Goal: Transaction & Acquisition: Purchase product/service

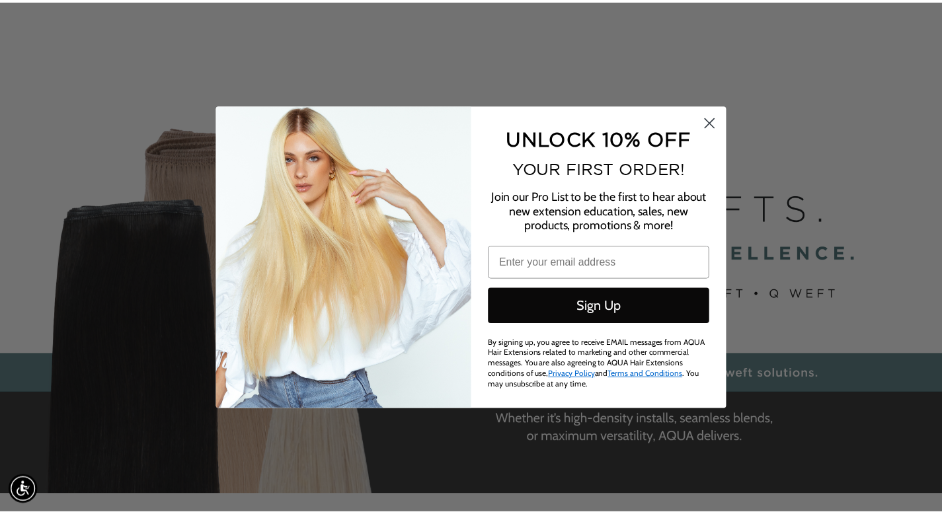
scroll to position [0, 1716]
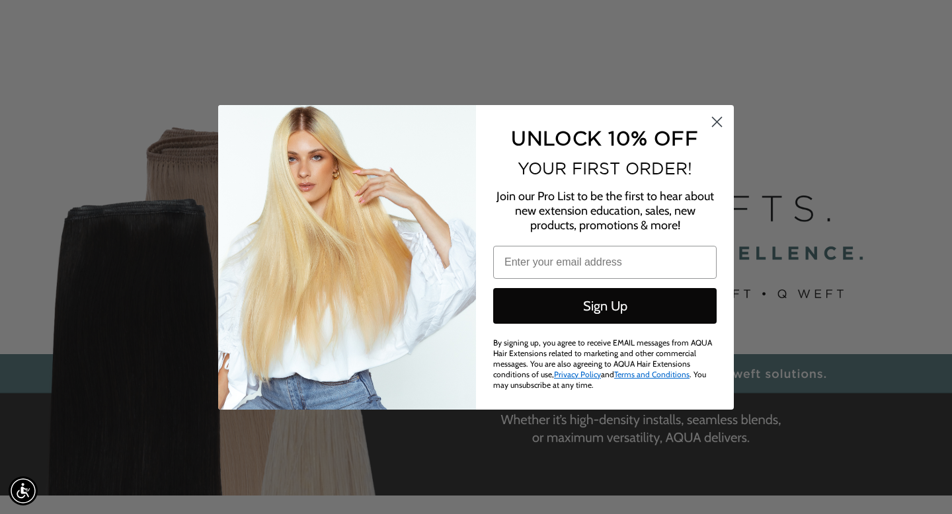
click at [722, 126] on circle "Close dialog" at bounding box center [717, 121] width 22 height 22
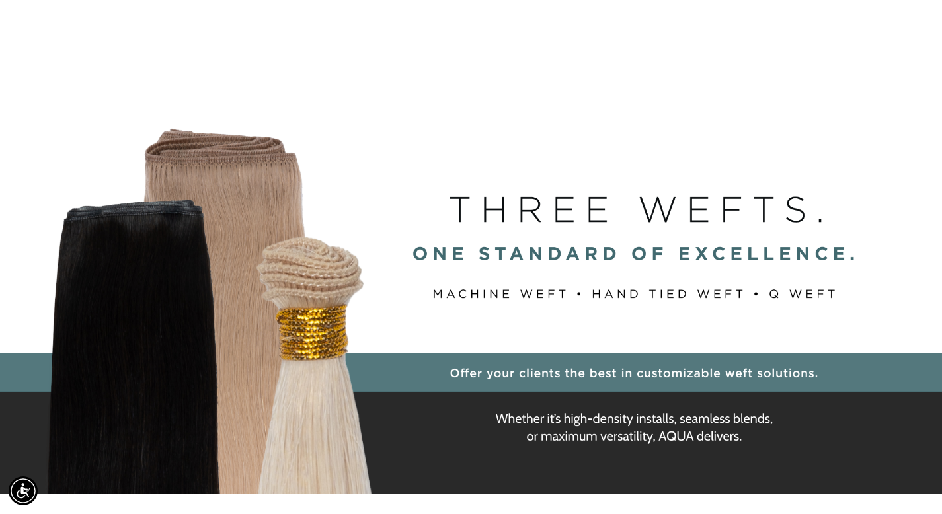
scroll to position [0, 0]
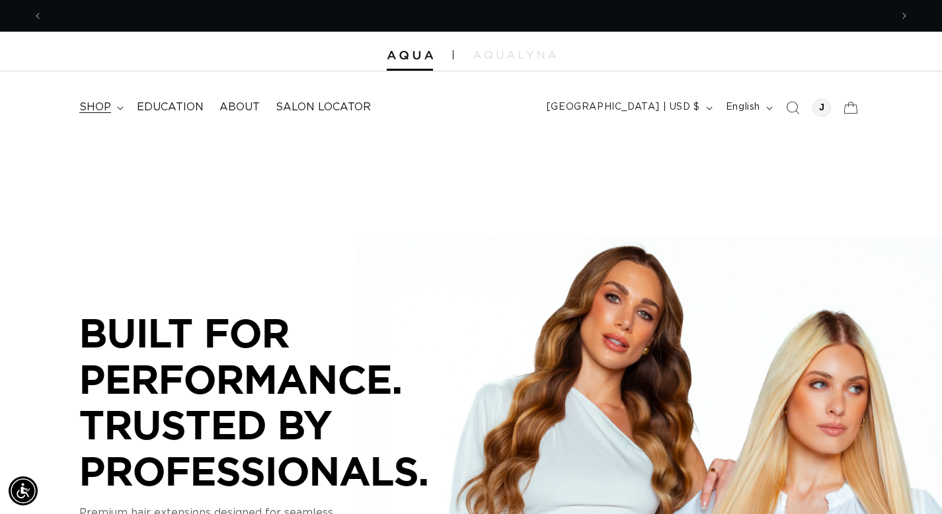
click at [110, 106] on span "shop" at bounding box center [95, 107] width 32 height 14
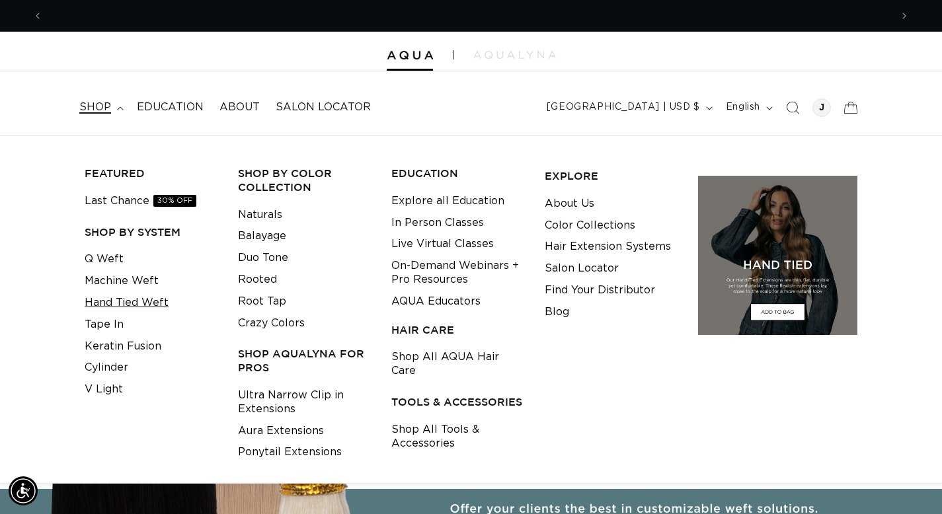
scroll to position [0, 1696]
click at [116, 305] on link "Hand Tied Weft" at bounding box center [127, 303] width 84 height 22
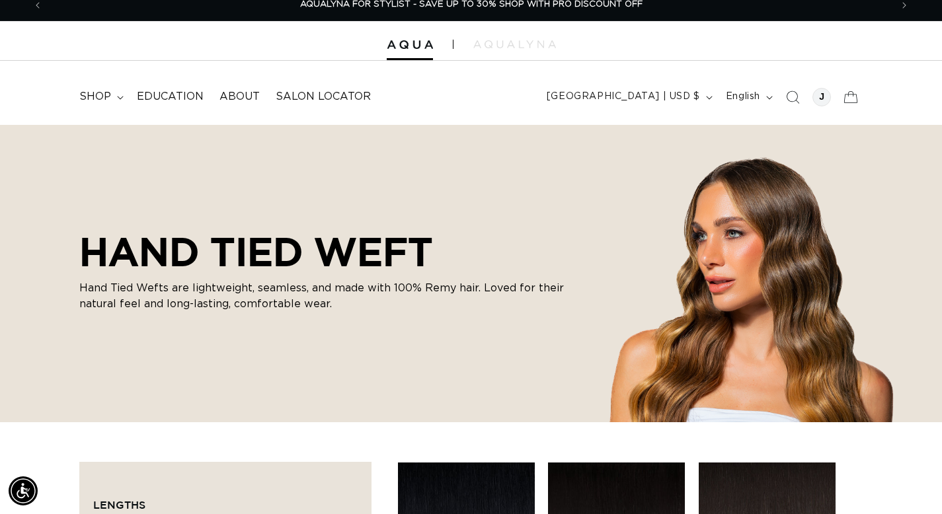
scroll to position [12, 0]
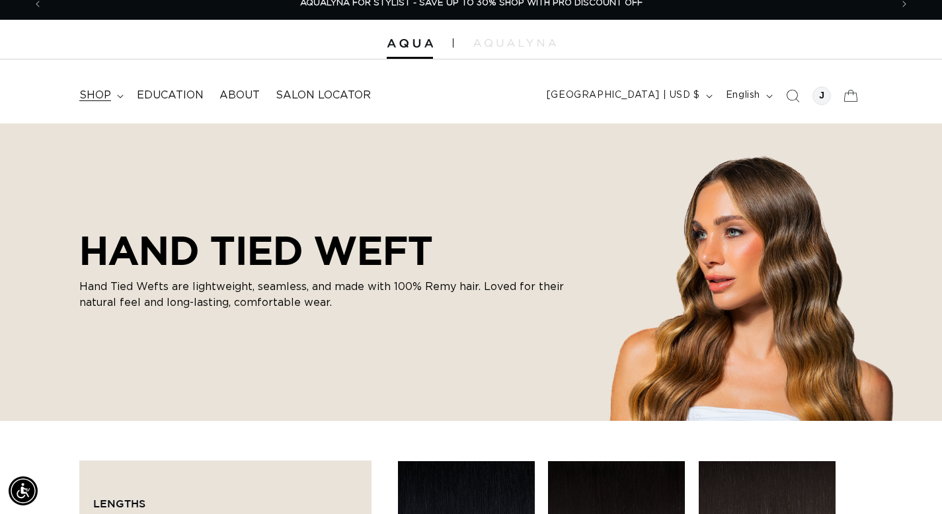
click at [104, 100] on span "shop" at bounding box center [95, 96] width 32 height 14
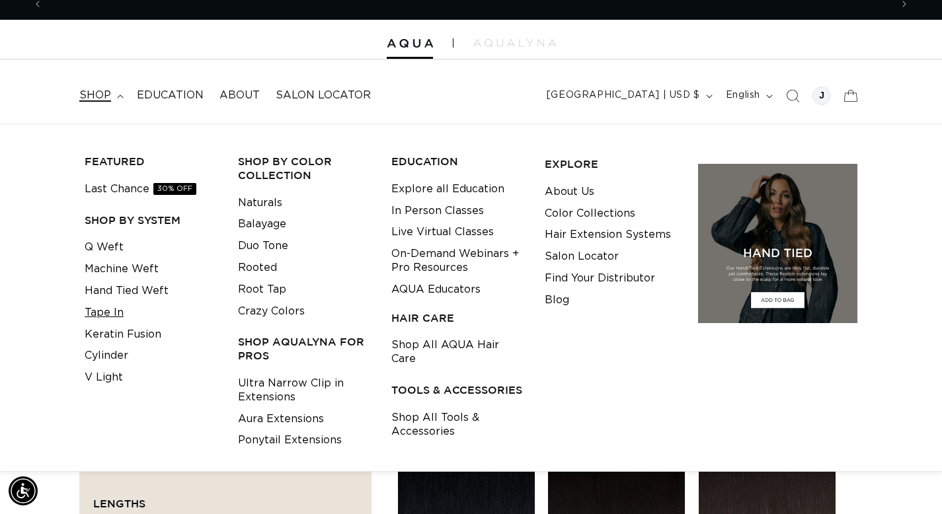
scroll to position [0, 0]
click at [104, 314] on link "Tape In" at bounding box center [104, 313] width 39 height 22
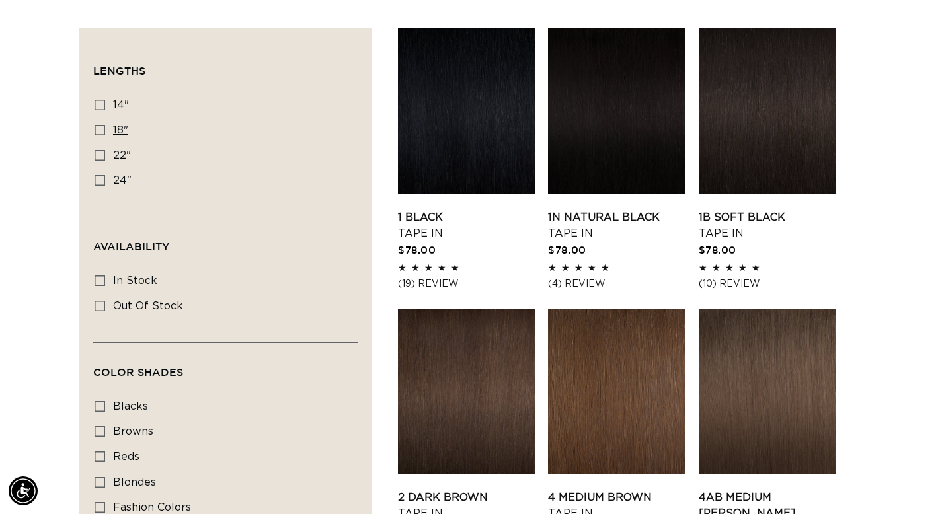
scroll to position [0, 848]
click at [98, 132] on icon at bounding box center [100, 130] width 11 height 11
click at [98, 132] on input "18" 18" (49 products)" at bounding box center [100, 130] width 11 height 11
checkbox input "true"
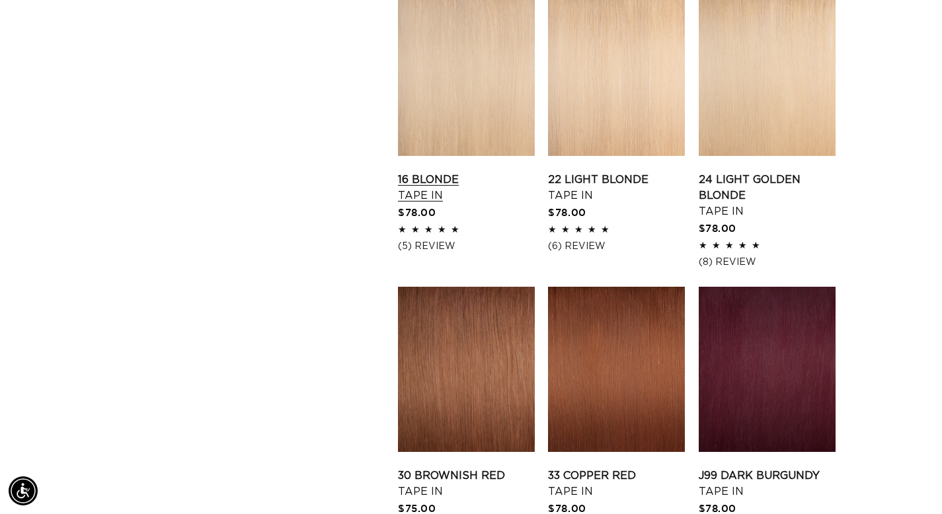
scroll to position [1311, 0]
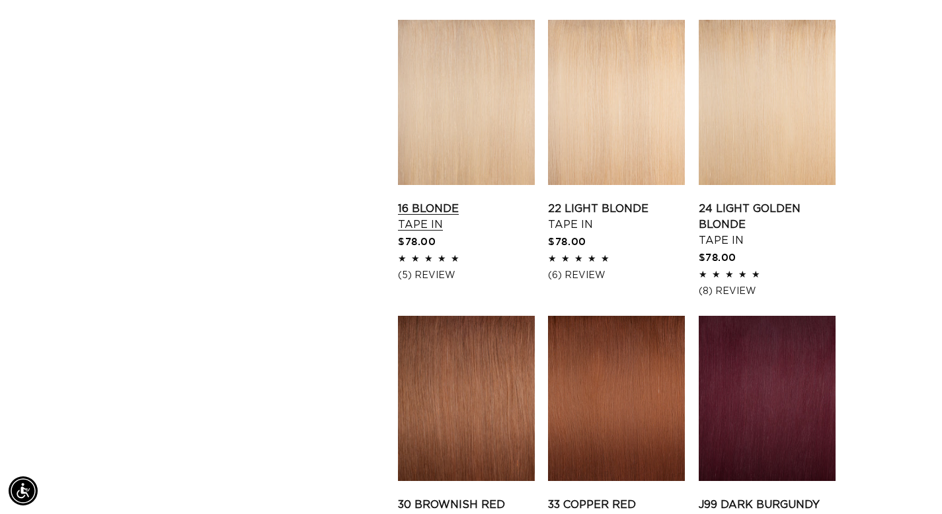
click at [463, 201] on link "16 Blonde Tape In" at bounding box center [466, 217] width 137 height 32
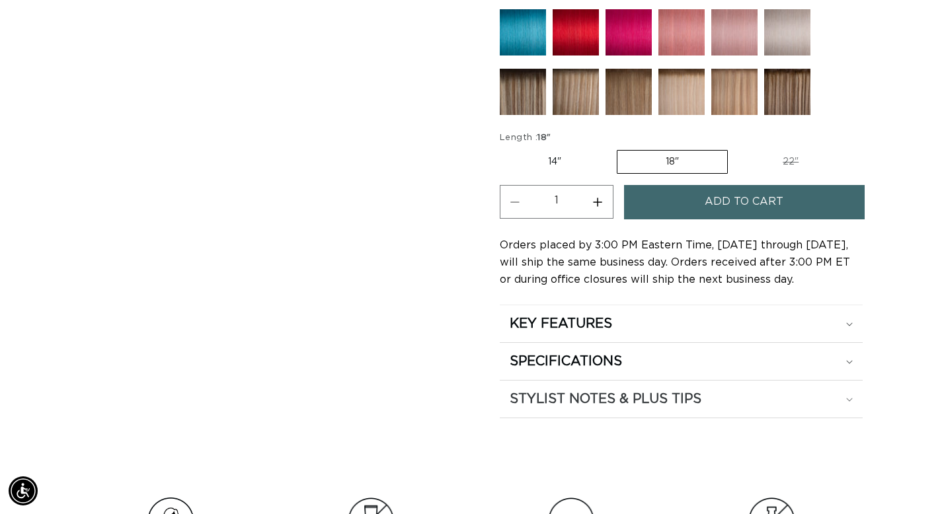
scroll to position [787, 0]
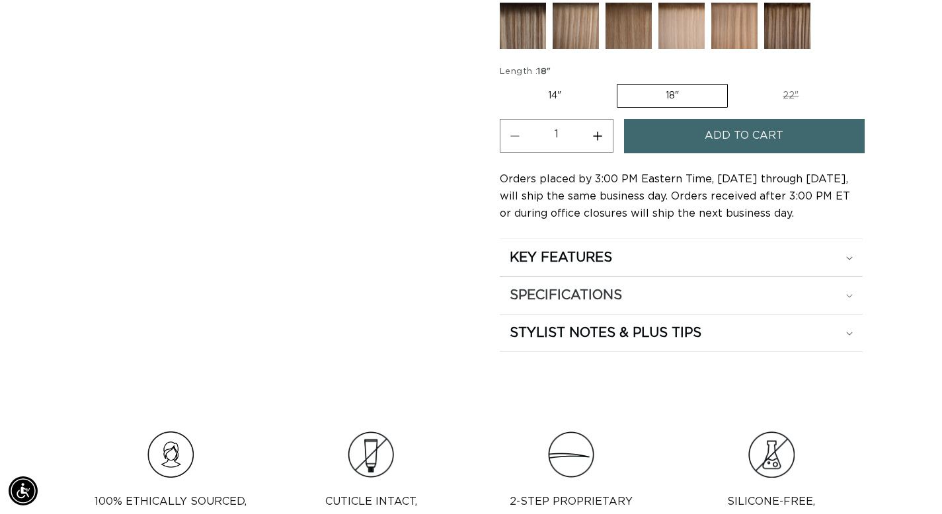
click at [592, 295] on h2 "SPECIFICATIONS" at bounding box center [566, 295] width 112 height 17
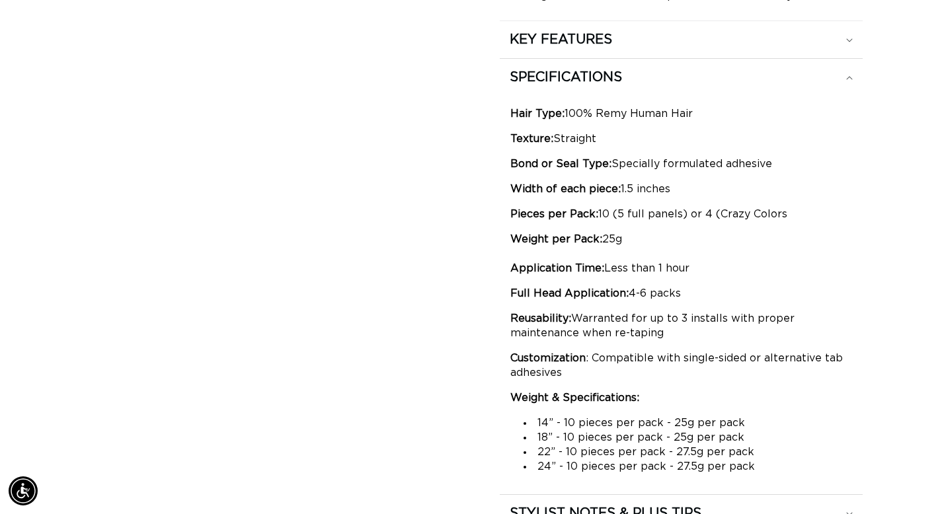
scroll to position [1002, 0]
